Goal: Transaction & Acquisition: Purchase product/service

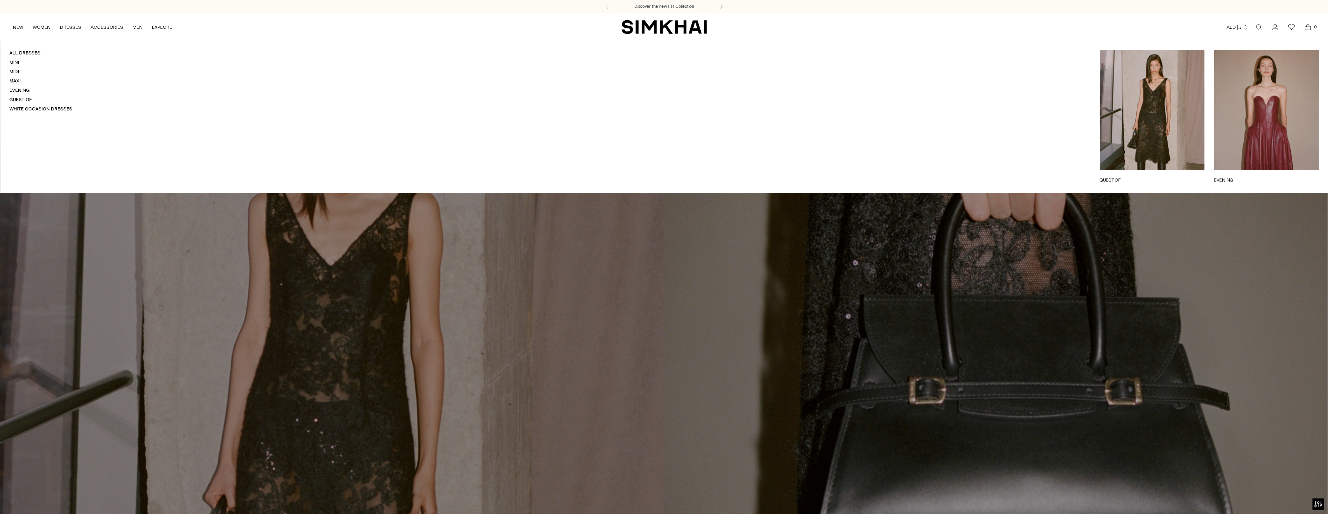
click at [70, 25] on link "DRESSES" at bounding box center [70, 27] width 21 height 17
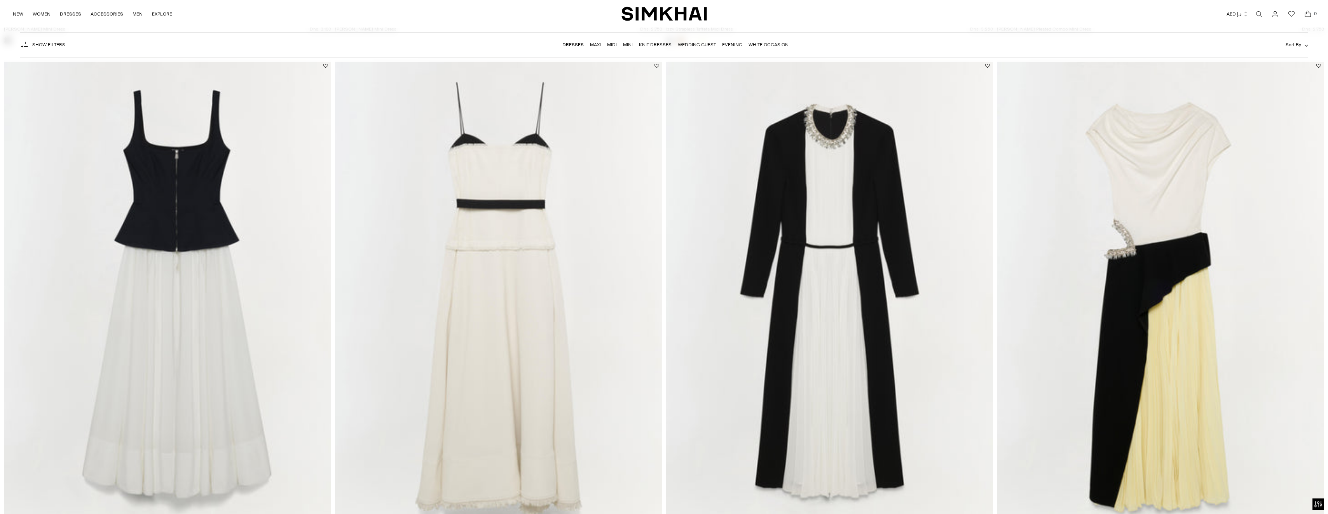
scroll to position [7463, 0]
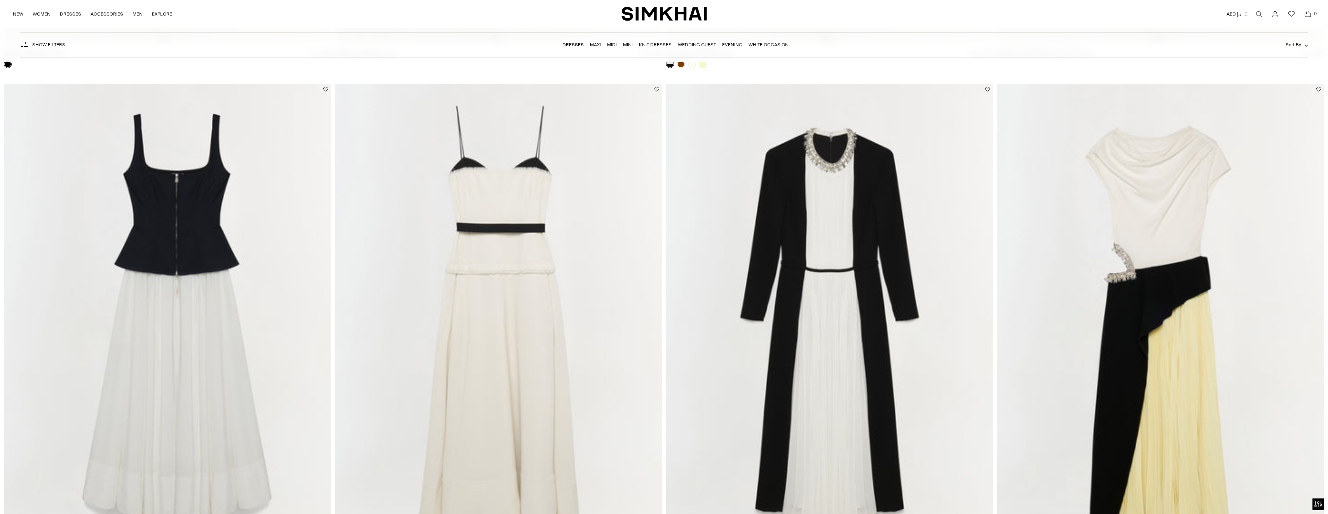
click at [1102, 246] on img at bounding box center [1160, 329] width 327 height 491
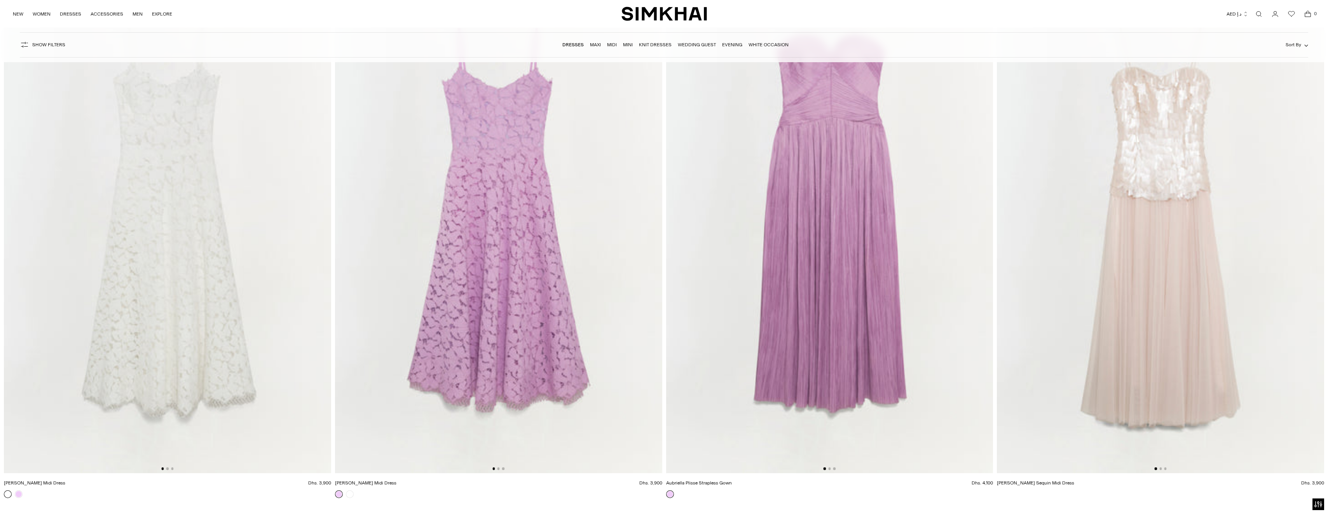
scroll to position [13926, 0]
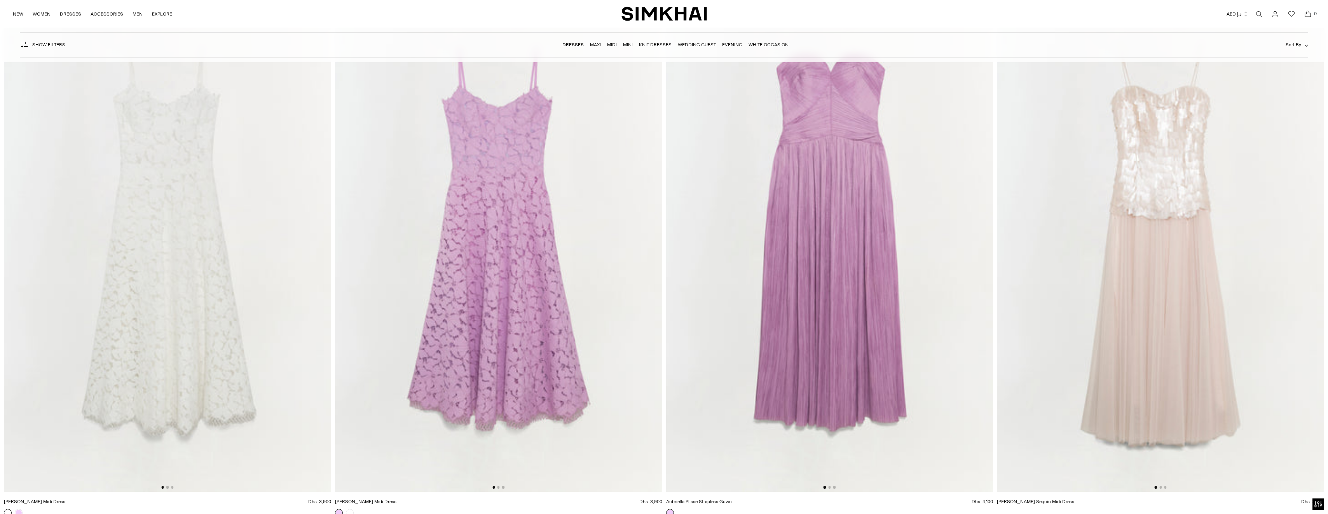
click at [600, 49] on nav "Dresses Maxi Midi Mini Knit Dresses Wedding Guest Evening White Occasion" at bounding box center [675, 45] width 226 height 16
click at [600, 47] on link "Maxi" at bounding box center [595, 44] width 11 height 5
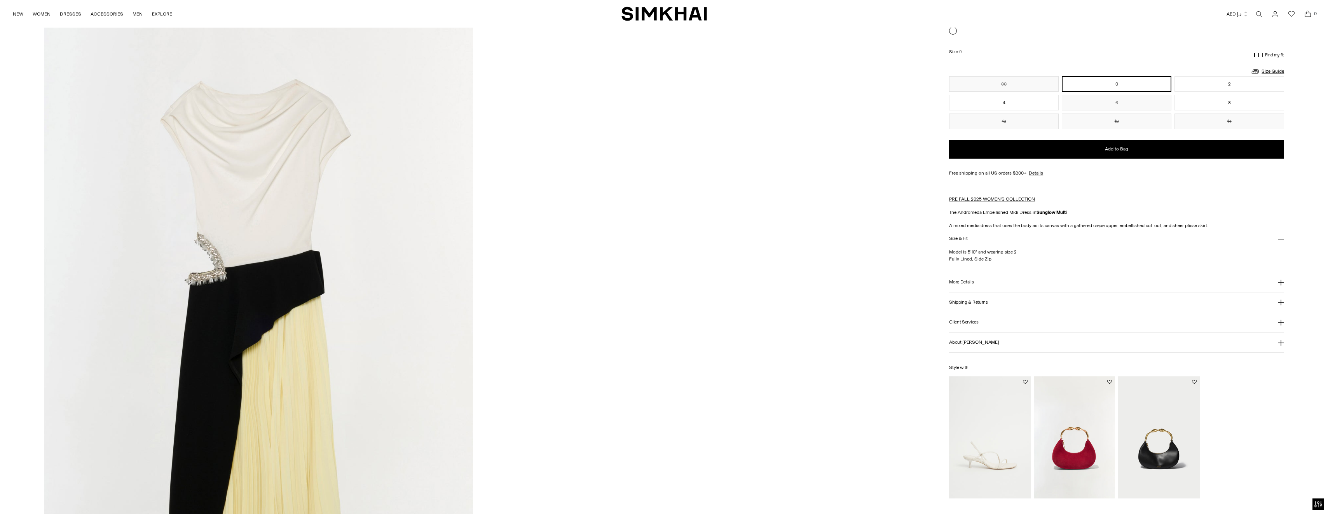
scroll to position [1982, 0]
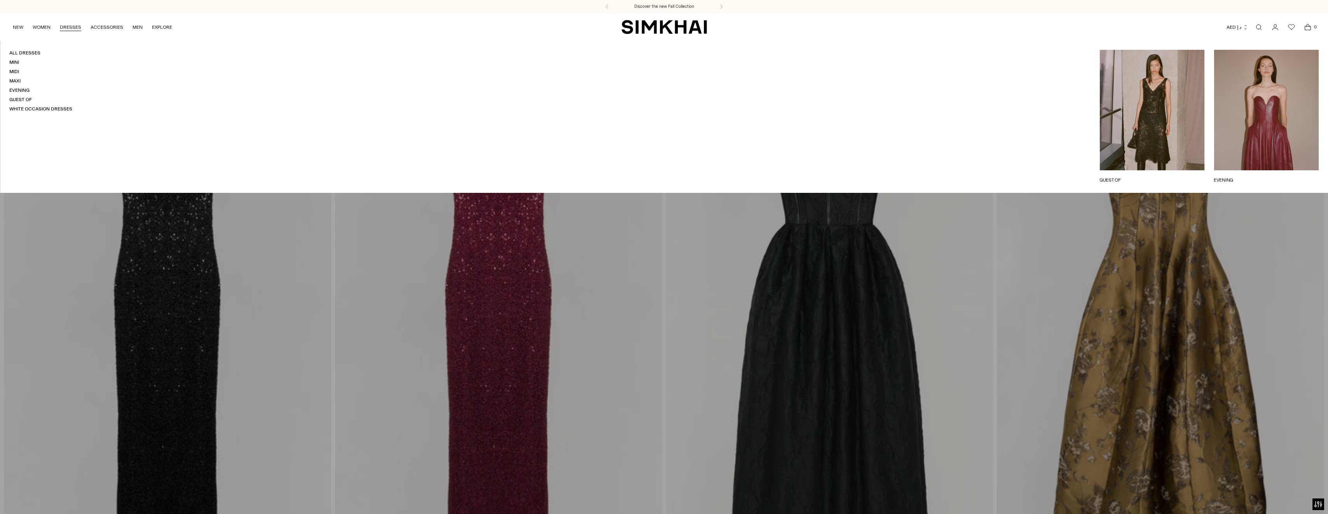
click at [78, 22] on link "DRESSES" at bounding box center [70, 27] width 21 height 17
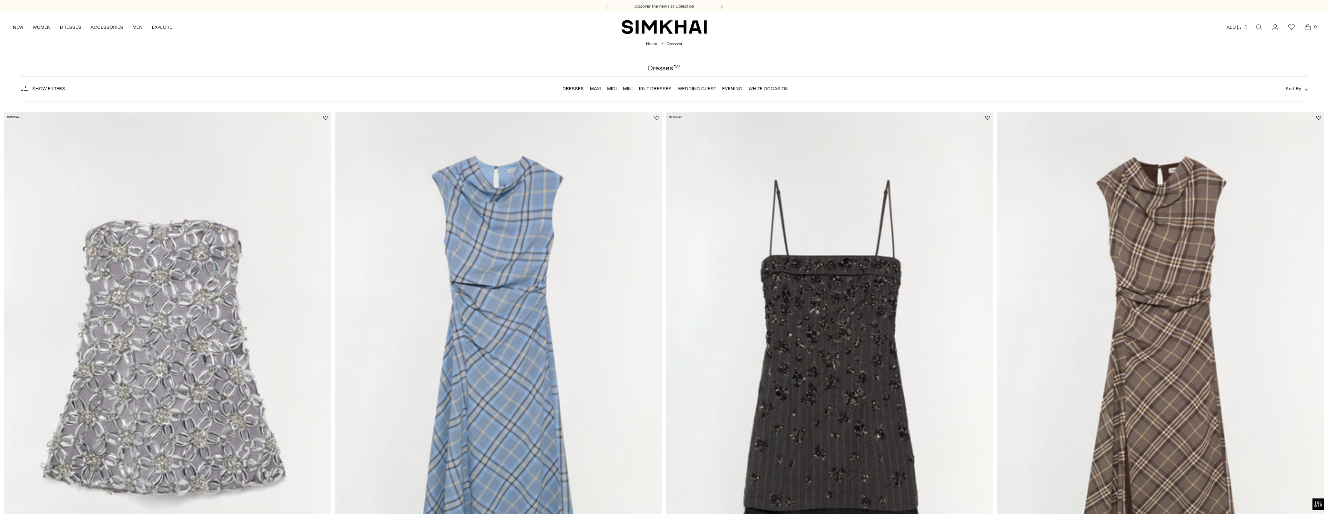
click at [707, 87] on link "Wedding Guest" at bounding box center [697, 88] width 38 height 5
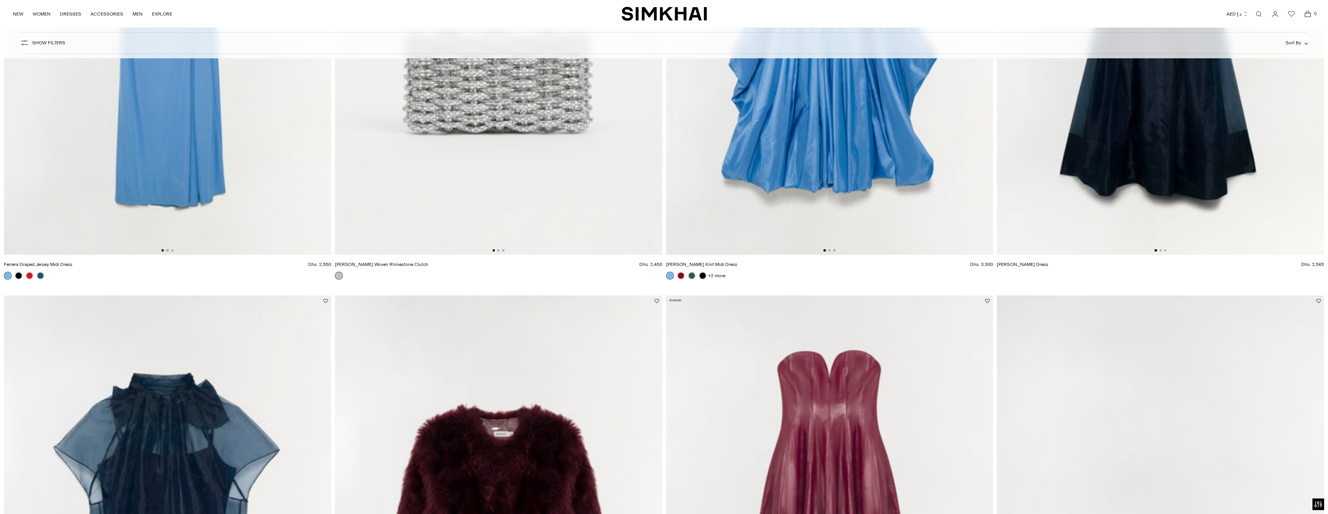
scroll to position [1967, 0]
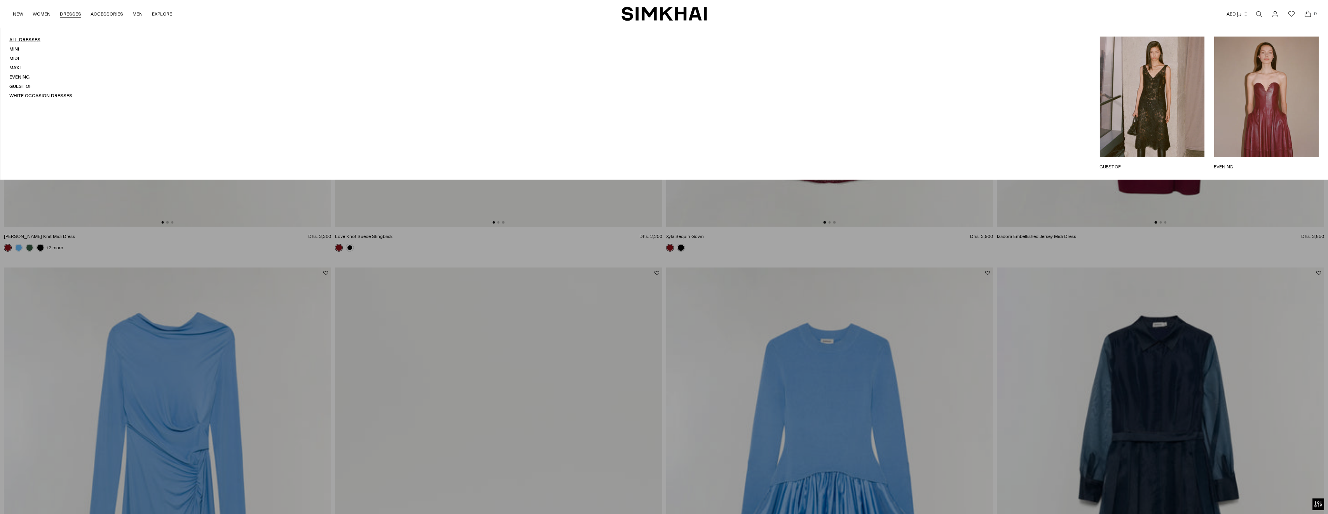
click at [36, 38] on link "All Dresses" at bounding box center [24, 39] width 31 height 5
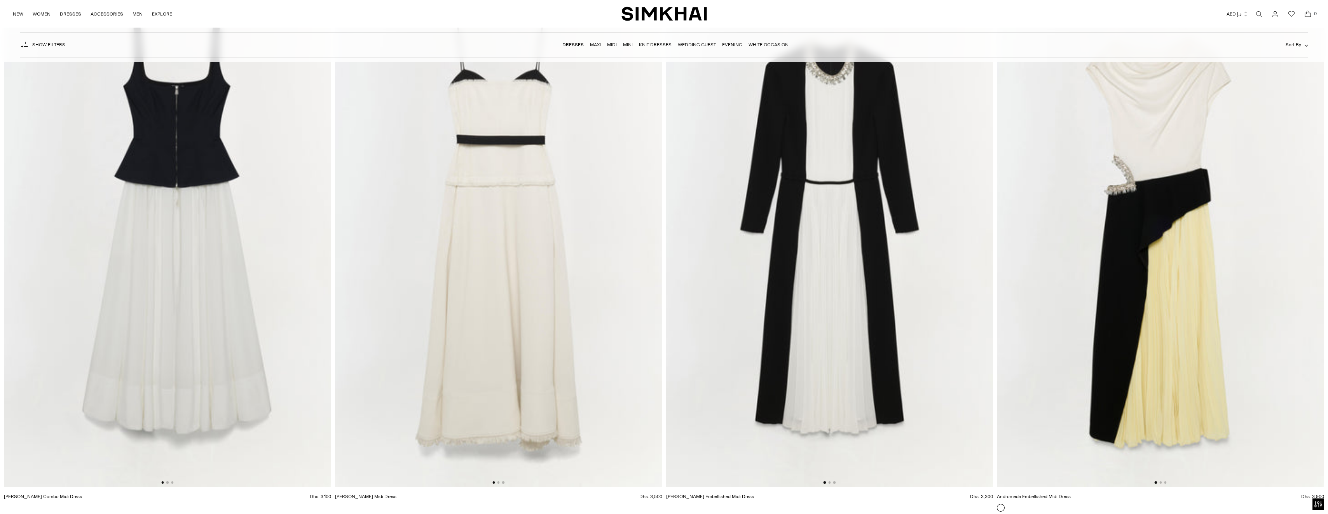
scroll to position [7570, 0]
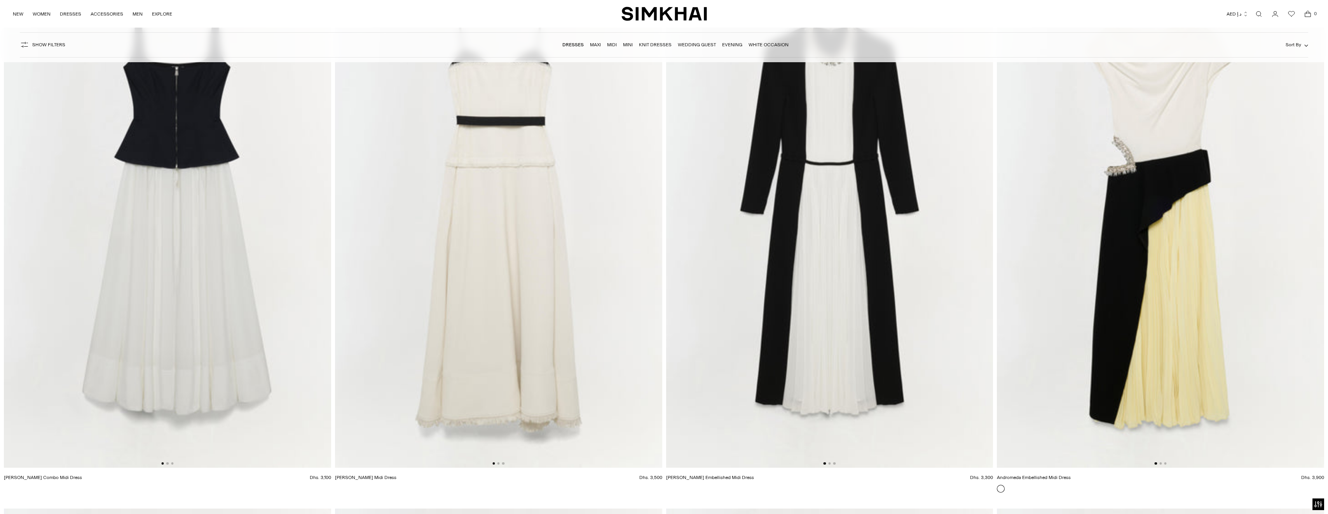
click at [1220, 230] on img at bounding box center [1160, 222] width 327 height 491
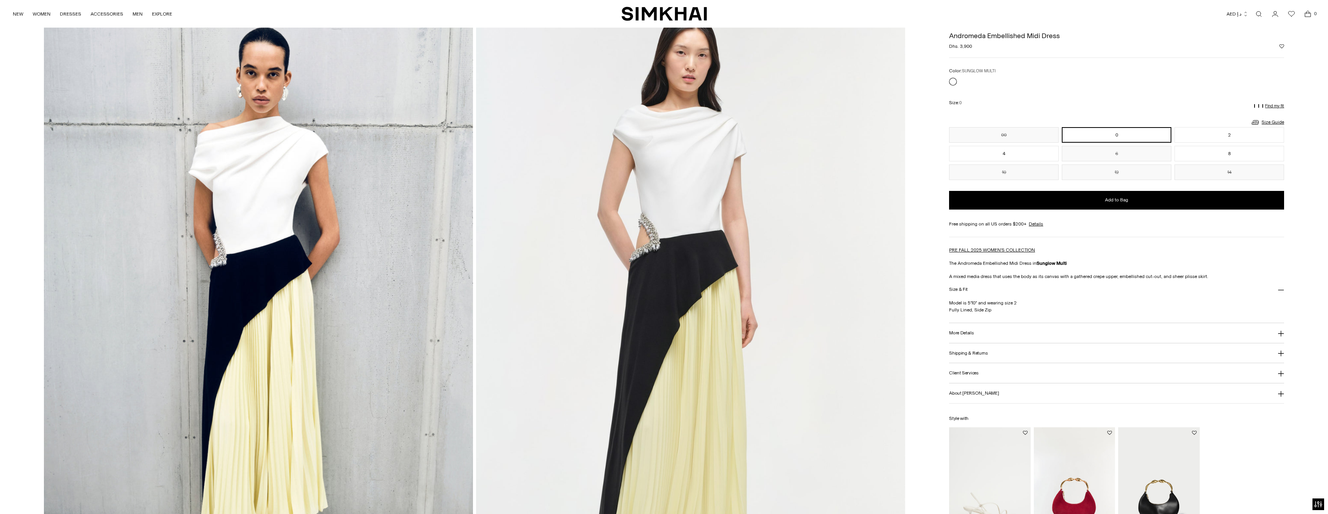
scroll to position [47, 0]
